Goal: Information Seeking & Learning: Find specific page/section

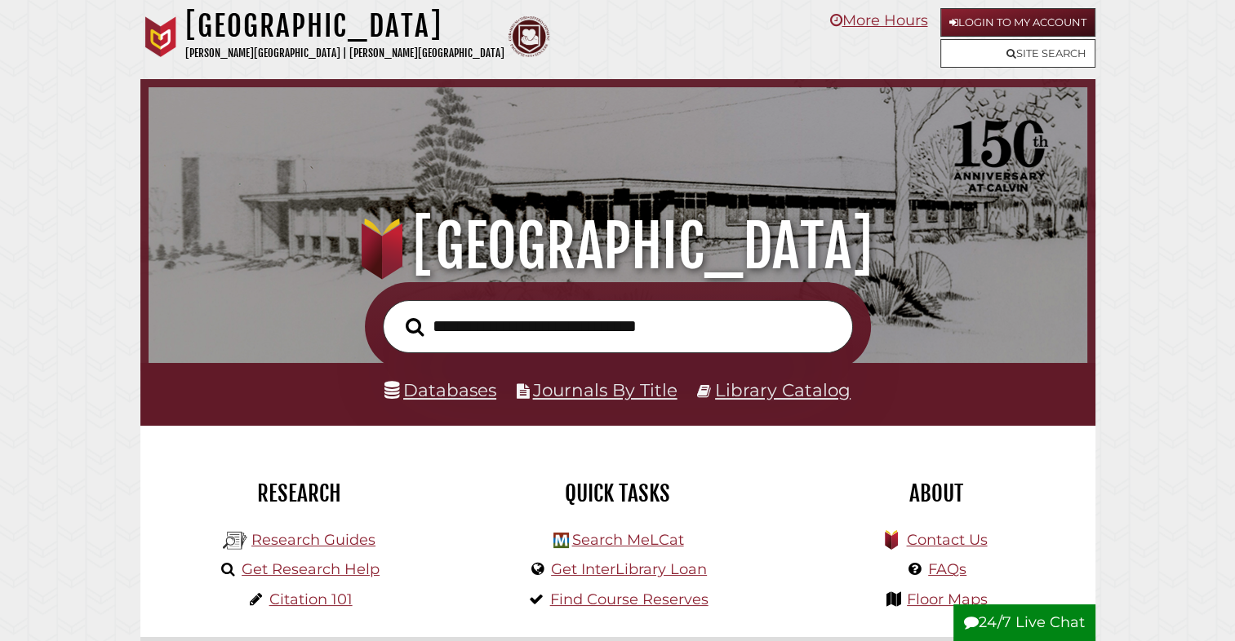
scroll to position [310, 930]
click at [466, 392] on link "Databases" at bounding box center [440, 389] width 112 height 21
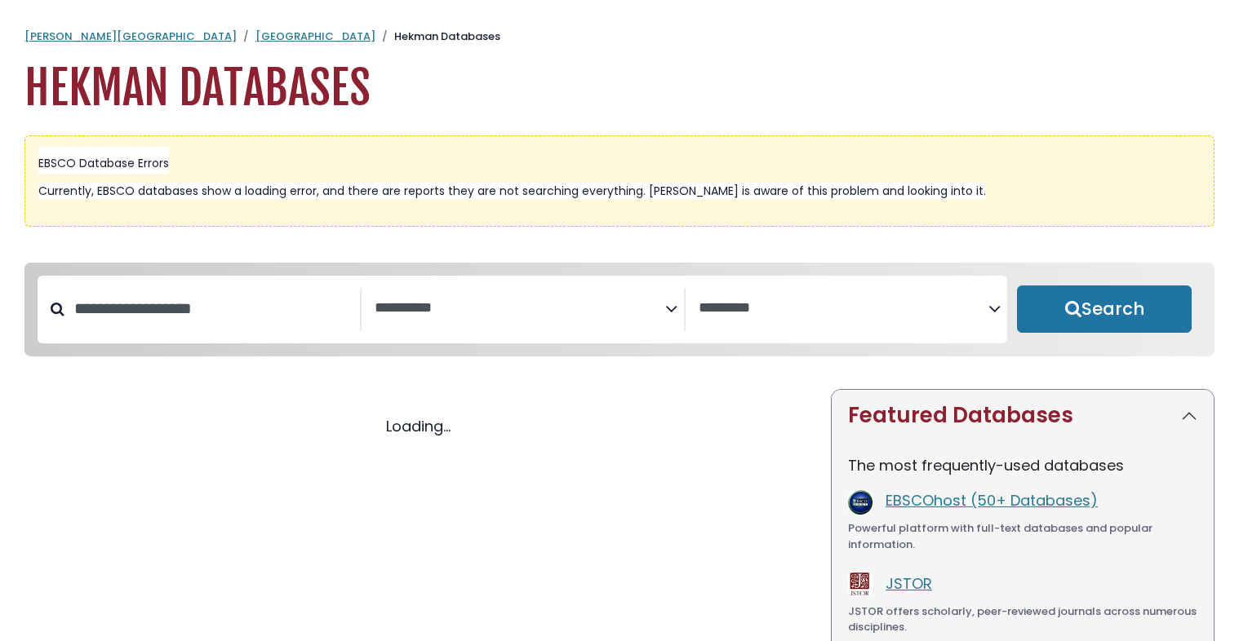
select select "Database Subject Filter"
select select "Database Vendors Filter"
select select "Database Subject Filter"
select select "Database Vendors Filter"
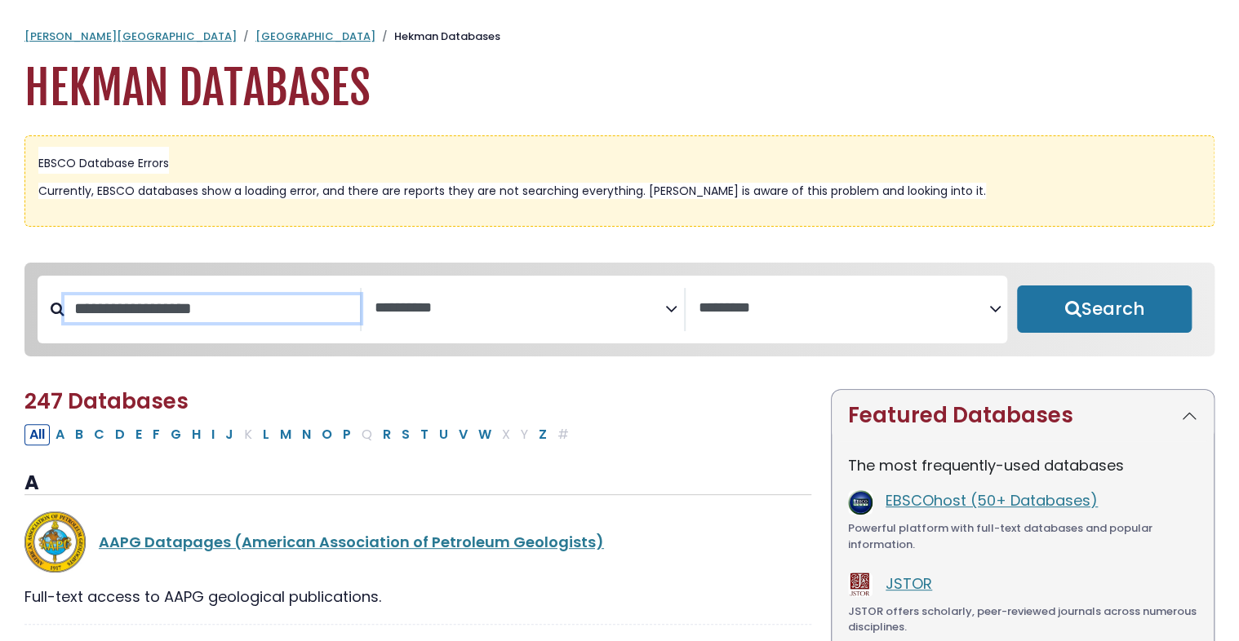
click at [222, 311] on input "Search database by title or keyword" at bounding box center [211, 308] width 295 height 27
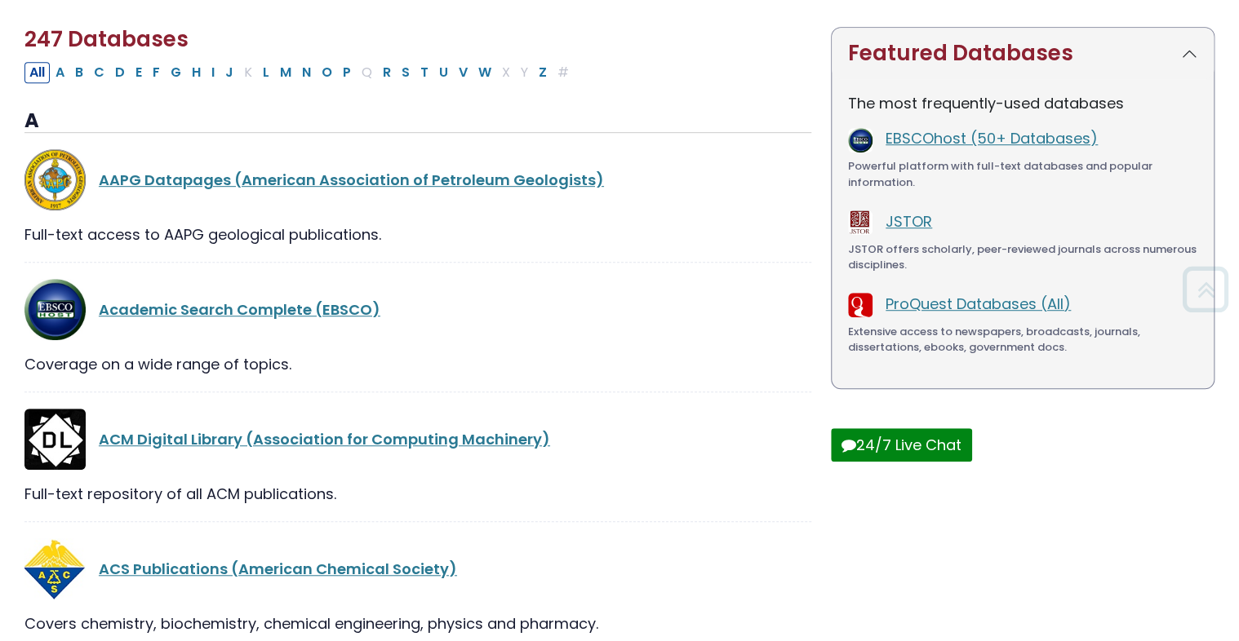
scroll to position [364, 0]
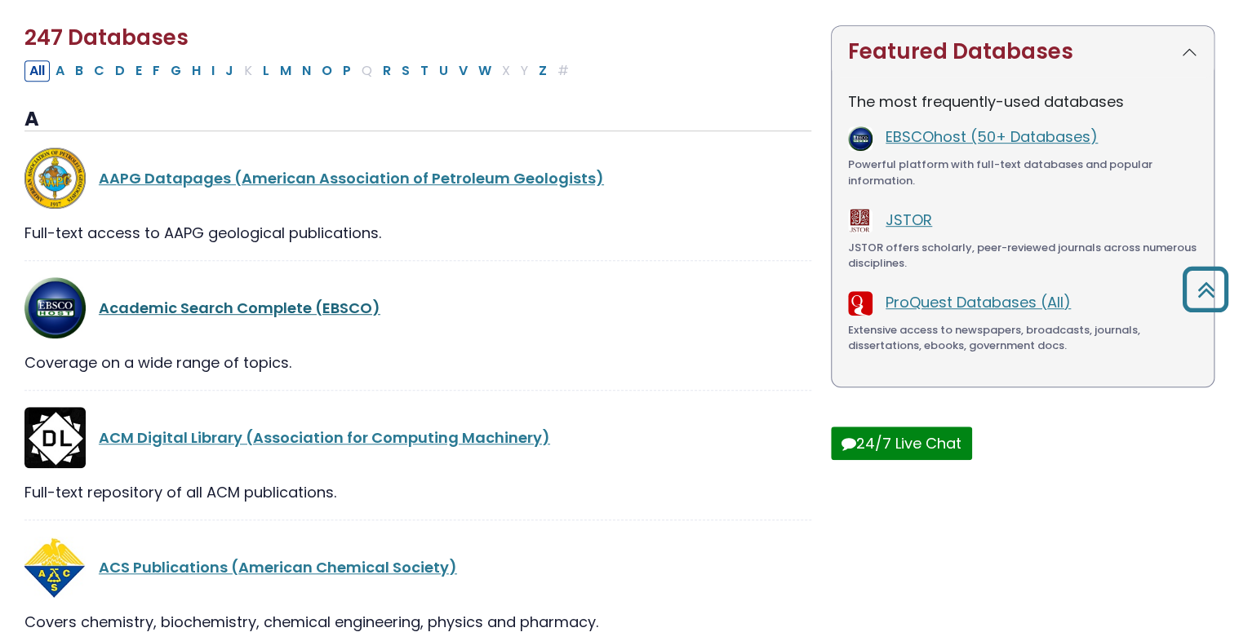
click at [269, 306] on link "Academic Search Complete (EBSCO)" at bounding box center [240, 308] width 282 height 20
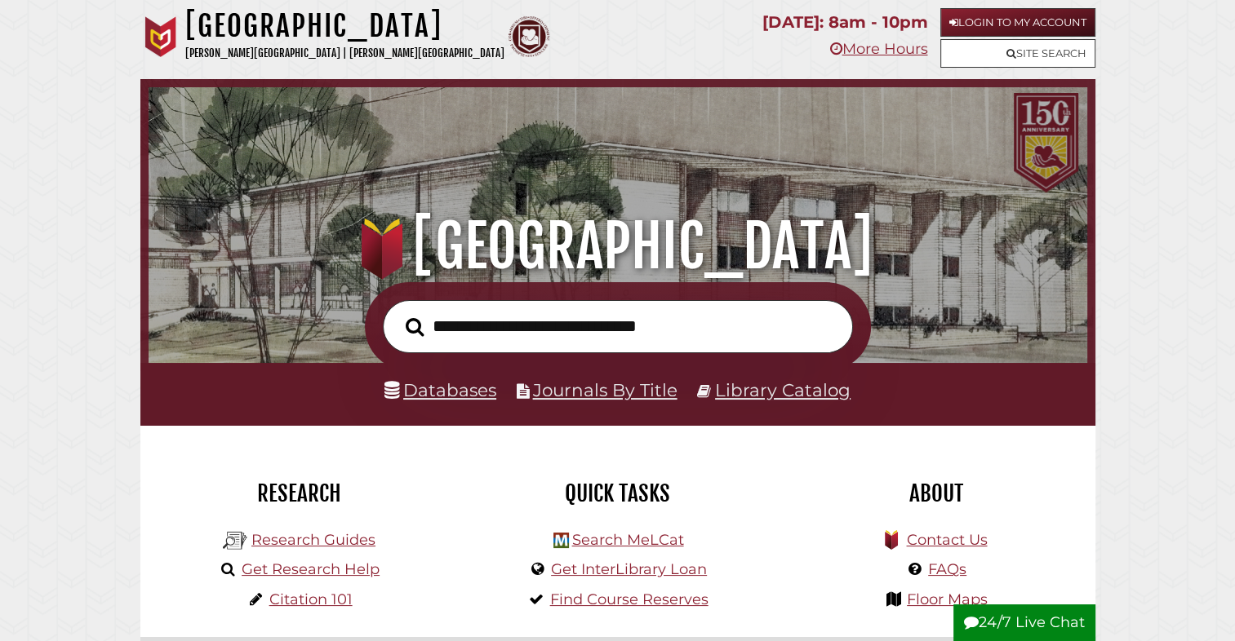
scroll to position [310, 930]
click at [396, 281] on h1 ".heklogo-cls-1 { fill: url(#linear-gradient); } .heklogo-cls-1, .heklogo-cls-2,…" at bounding box center [617, 247] width 902 height 72
click at [477, 317] on input "text" at bounding box center [618, 326] width 470 height 53
type input "**********"
click at [397, 313] on button "Search" at bounding box center [414, 327] width 34 height 29
